Goal: Task Accomplishment & Management: Use online tool/utility

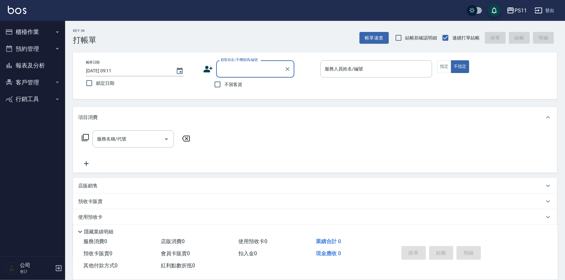
click at [10, 29] on icon "button" at bounding box center [9, 32] width 8 height 8
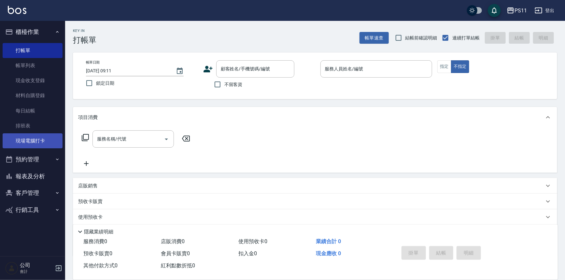
click at [38, 141] on link "現場電腦打卡" at bounding box center [33, 140] width 60 height 15
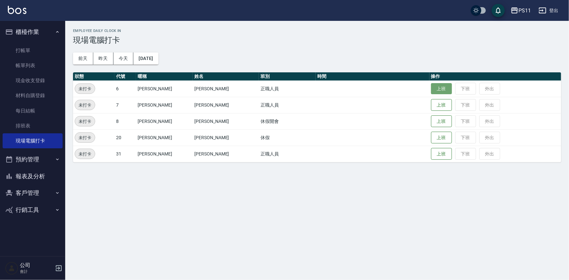
click at [431, 85] on button "上班" at bounding box center [441, 88] width 21 height 11
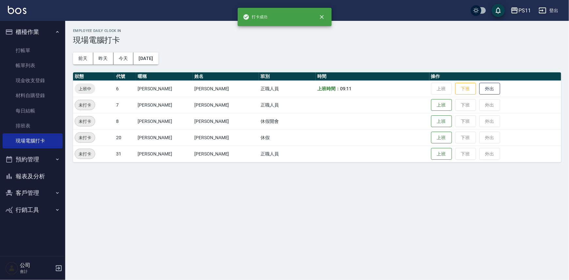
click at [36, 169] on button "報表及分析" at bounding box center [33, 176] width 60 height 17
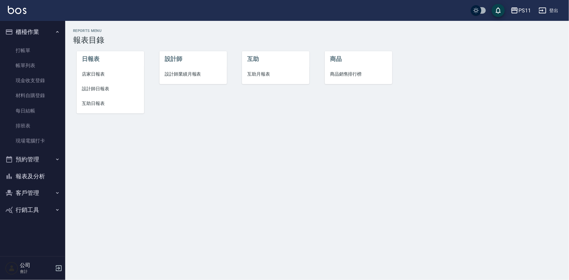
click at [98, 99] on li "互助日報表" at bounding box center [110, 103] width 67 height 15
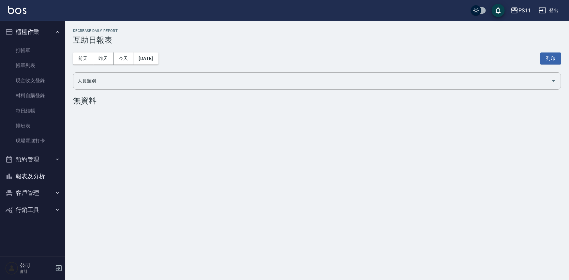
click at [31, 178] on button "報表及分析" at bounding box center [33, 176] width 60 height 17
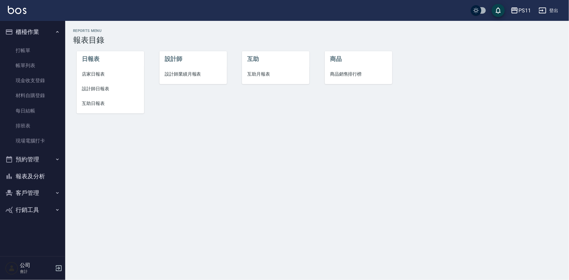
click at [80, 92] on li "設計師日報表" at bounding box center [110, 88] width 67 height 15
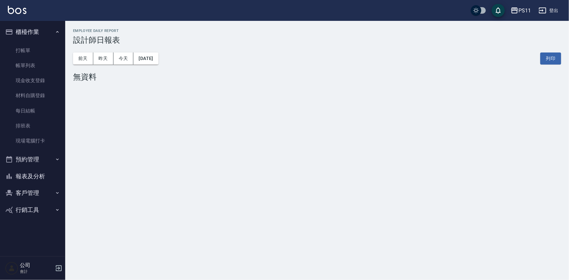
click at [169, 59] on div "[DATE] [DATE] [DATE] [DATE] 列印" at bounding box center [317, 59] width 488 height 28
click at [158, 60] on button "[DATE]" at bounding box center [145, 58] width 25 height 12
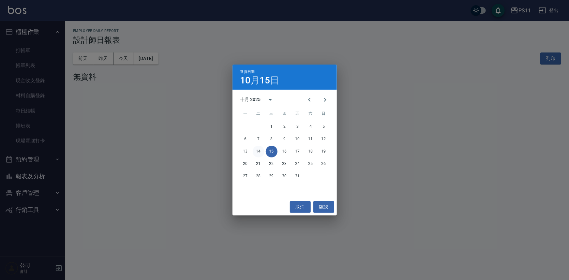
click at [254, 153] on button "14" at bounding box center [259, 152] width 12 height 12
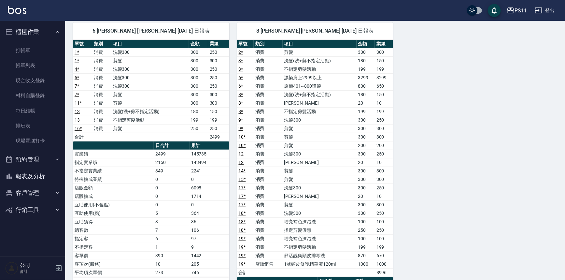
scroll to position [59, 0]
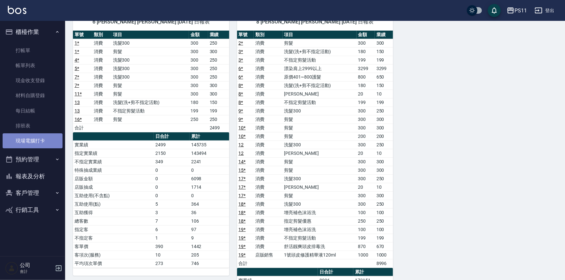
click at [35, 144] on link "現場電腦打卡" at bounding box center [33, 140] width 60 height 15
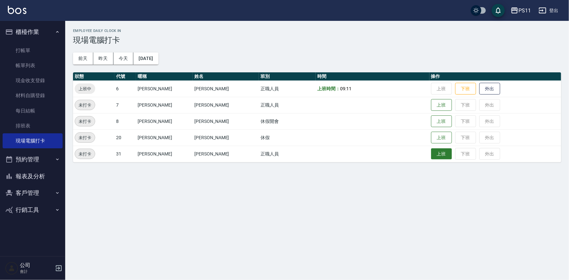
click at [432, 150] on button "上班" at bounding box center [441, 153] width 21 height 11
click at [439, 104] on button "上班" at bounding box center [441, 104] width 21 height 11
